Goal: Information Seeking & Learning: Learn about a topic

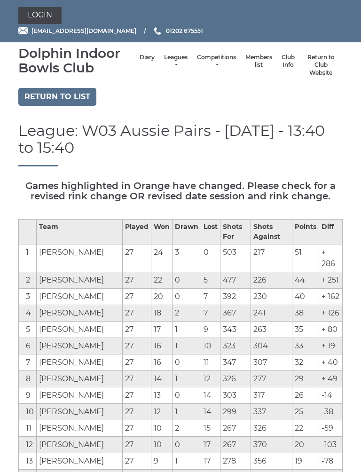
click at [164, 63] on link "Leagues" at bounding box center [176, 62] width 24 height 16
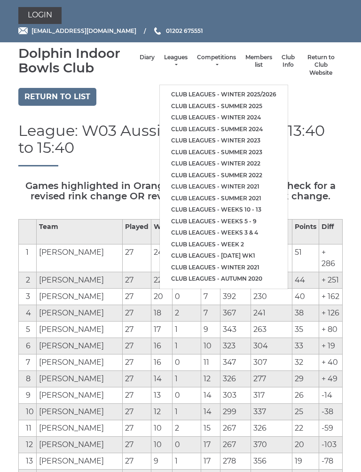
click at [247, 102] on link "Club leagues - Summer 2025" at bounding box center [224, 107] width 128 height 12
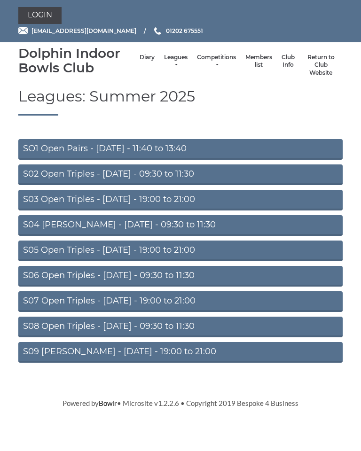
click at [170, 355] on link "S09 Aussie Pairs - Friday - 19:00 to 21:00" at bounding box center [180, 352] width 324 height 21
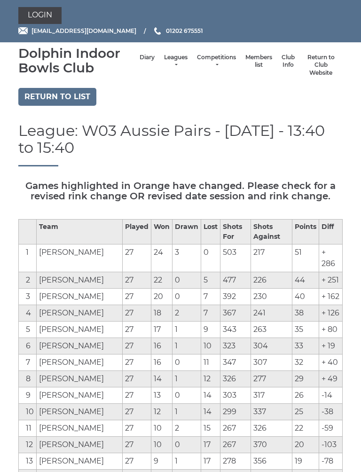
scroll to position [10, 0]
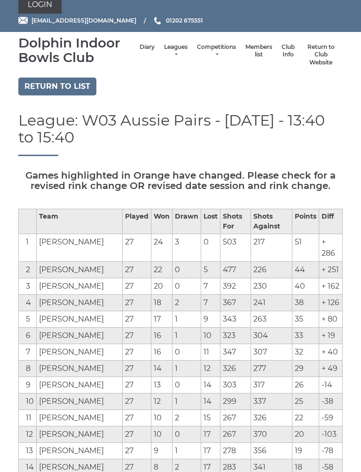
click at [80, 83] on link "Return to list" at bounding box center [57, 87] width 78 height 18
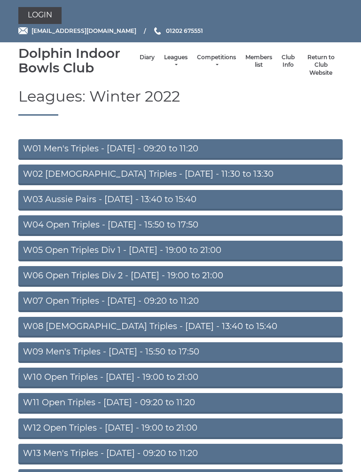
click at [165, 61] on link "Leagues" at bounding box center [176, 62] width 24 height 16
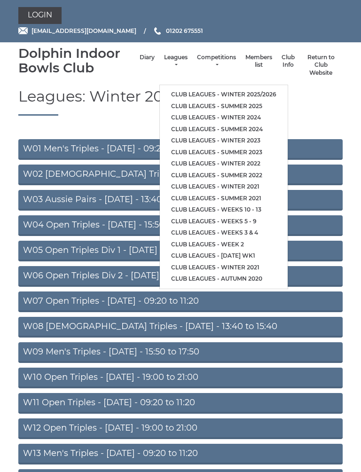
click at [260, 89] on link "Club leagues - Winter 2025/2026" at bounding box center [224, 95] width 128 height 12
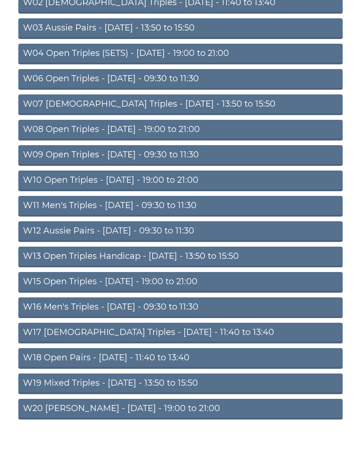
scroll to position [173, 0]
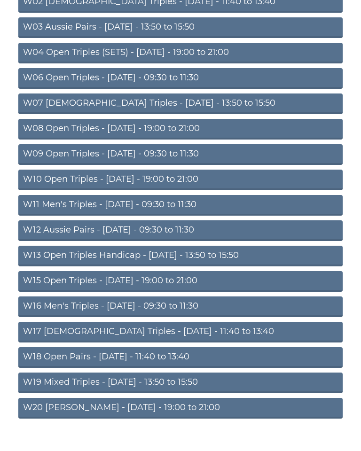
click at [163, 410] on link "W20 [PERSON_NAME] - [DATE] - 19:00 to 21:00" at bounding box center [180, 408] width 324 height 21
